Goal: Navigation & Orientation: Understand site structure

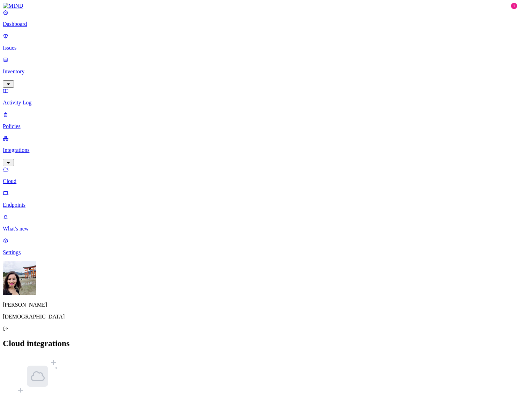
click at [33, 320] on p "[DEMOGRAPHIC_DATA]" at bounding box center [260, 316] width 514 height 6
click at [40, 27] on p "Dashboard" at bounding box center [260, 24] width 514 height 6
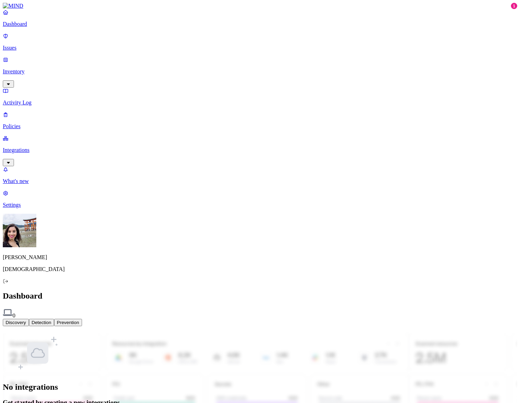
click at [40, 45] on p "Issues" at bounding box center [260, 48] width 514 height 6
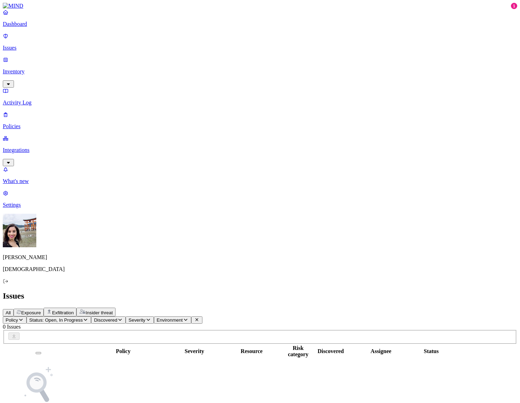
click at [38, 68] on p "Inventory" at bounding box center [260, 71] width 514 height 6
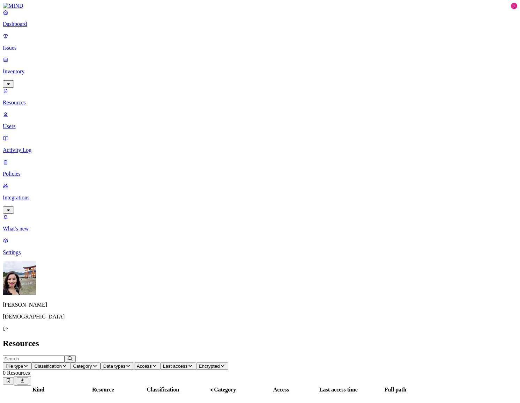
click at [37, 123] on p "Users" at bounding box center [260, 126] width 514 height 6
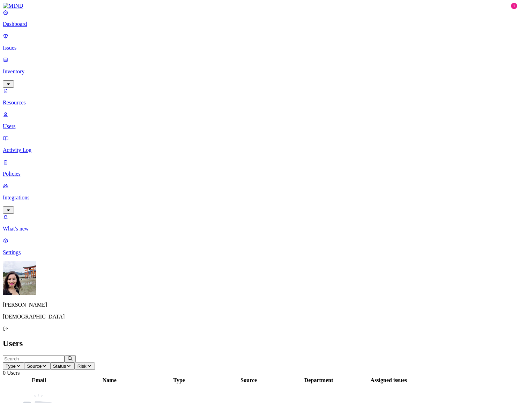
click at [35, 135] on link "Activity Log" at bounding box center [260, 144] width 514 height 18
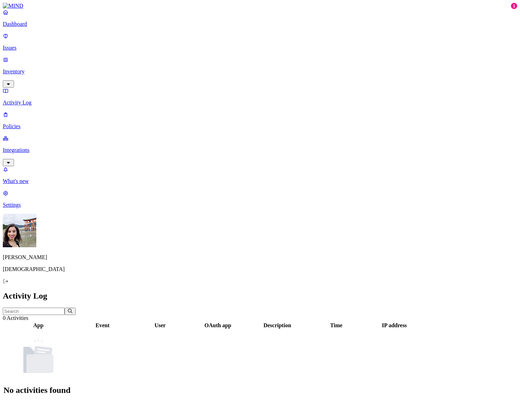
click at [33, 123] on p "Policies" at bounding box center [260, 126] width 514 height 6
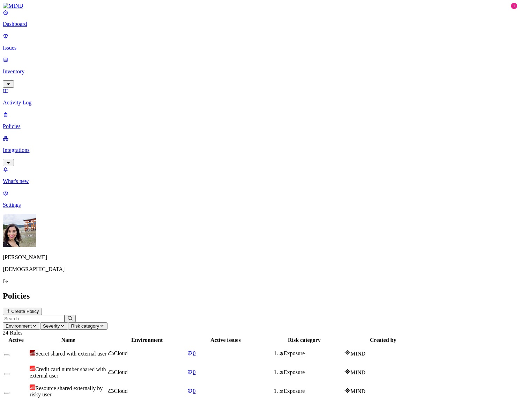
click at [30, 147] on p "Integrations" at bounding box center [260, 150] width 514 height 6
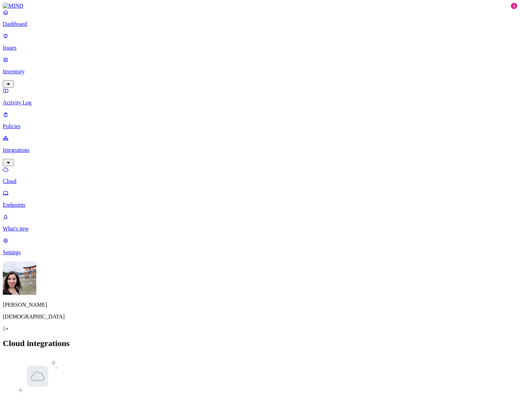
click at [30, 255] on p "Settings" at bounding box center [260, 252] width 514 height 6
